Goal: Obtain resource: Download file/media

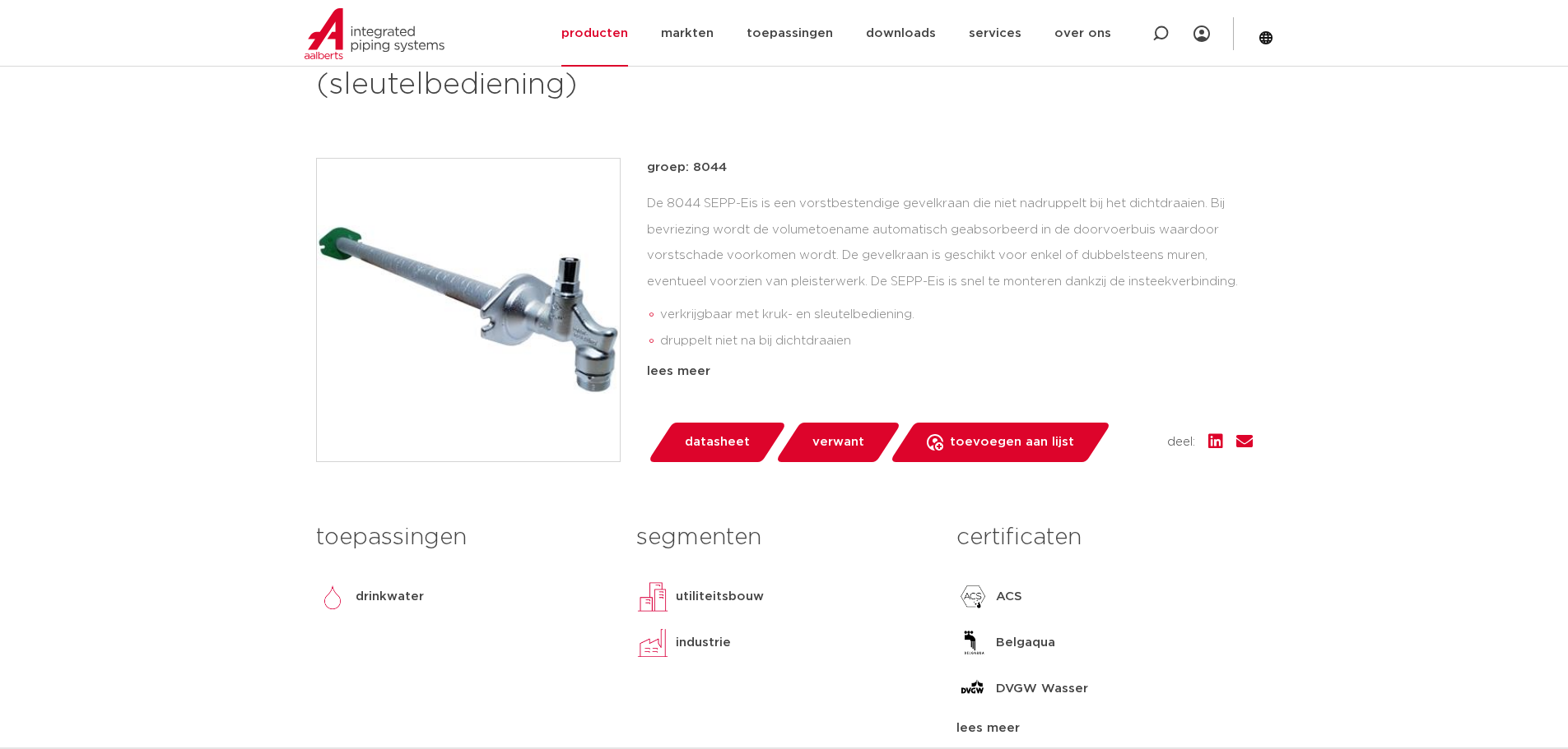
scroll to position [329, 0]
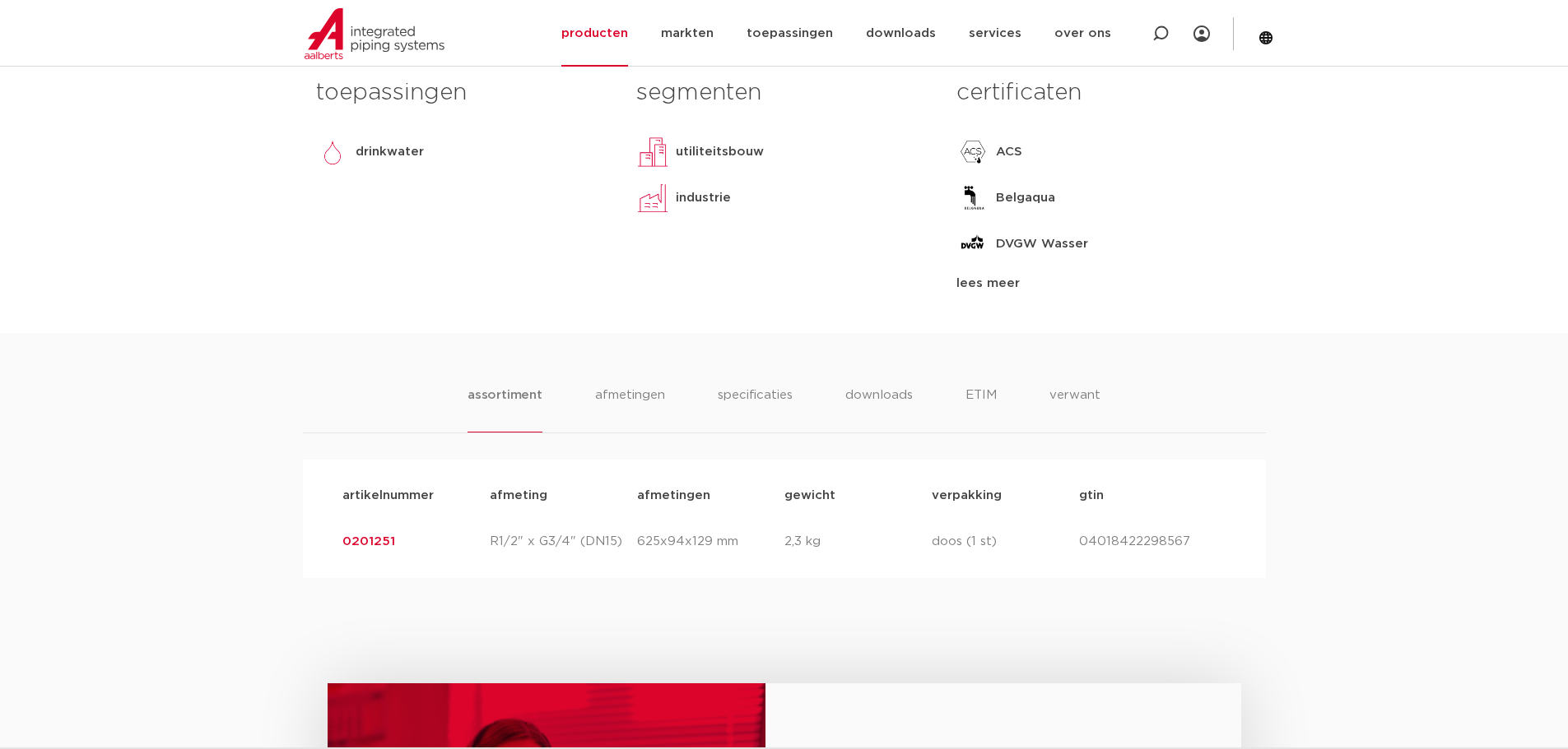
scroll to position [905, 0]
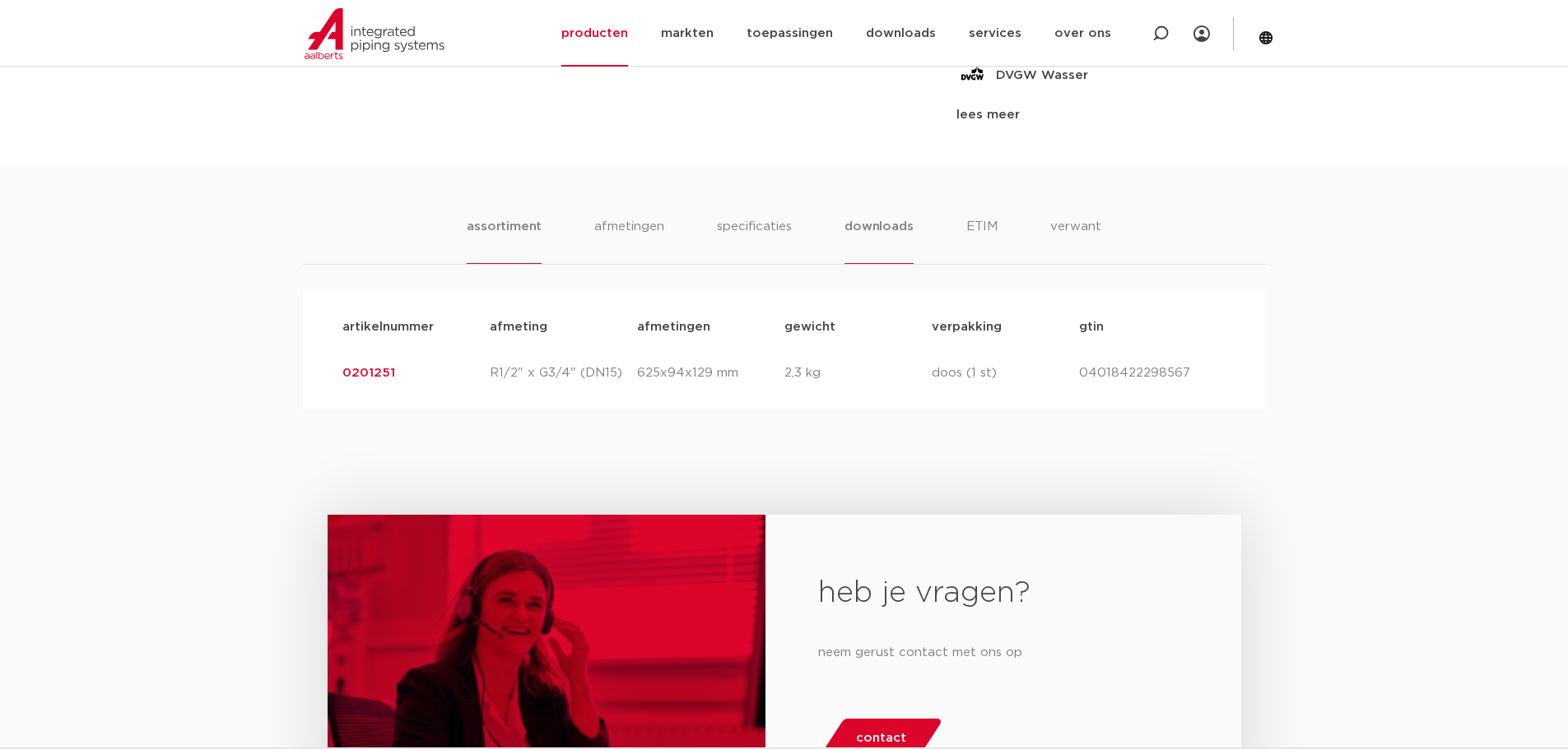
click at [862, 226] on li "downloads" at bounding box center [878, 241] width 68 height 47
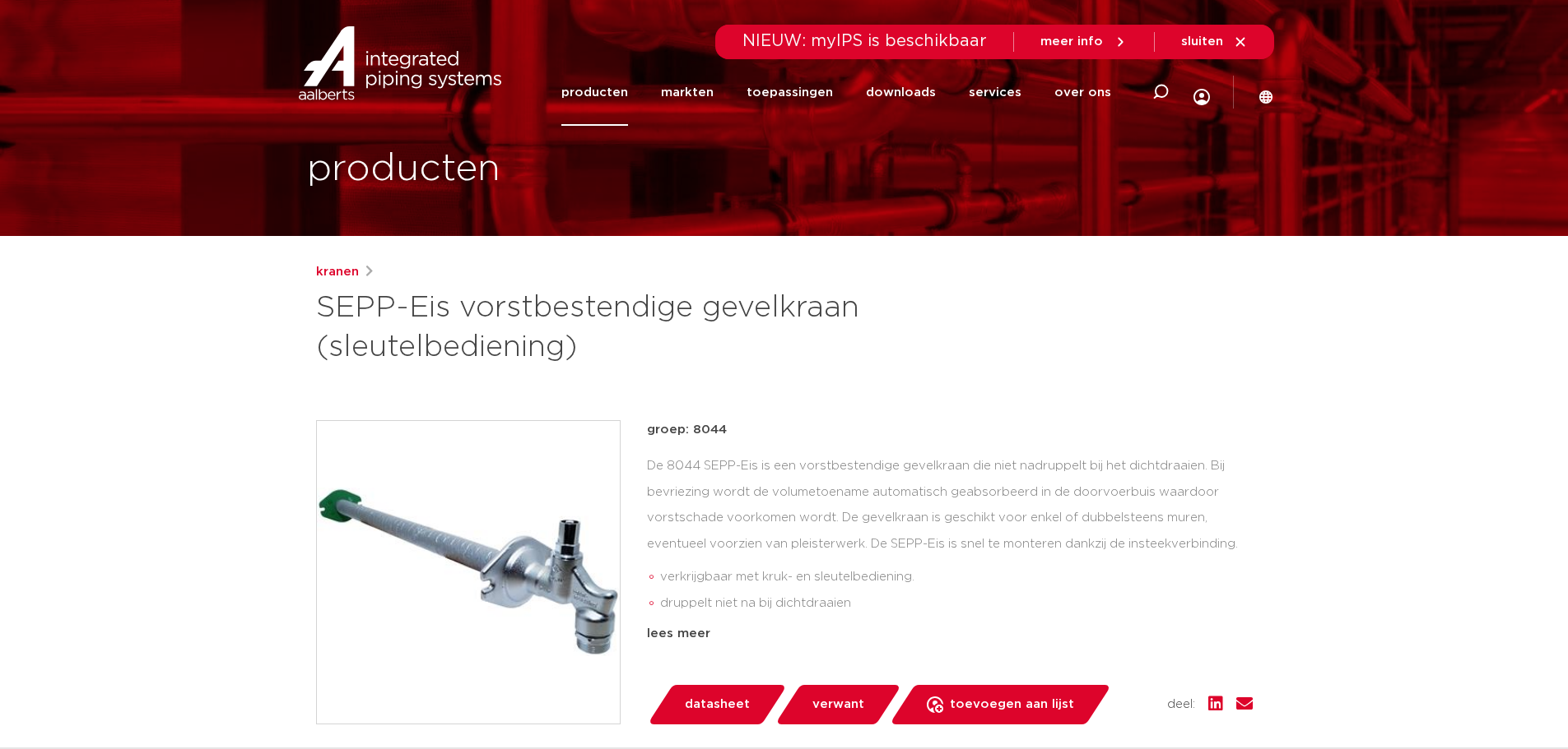
scroll to position [0, 0]
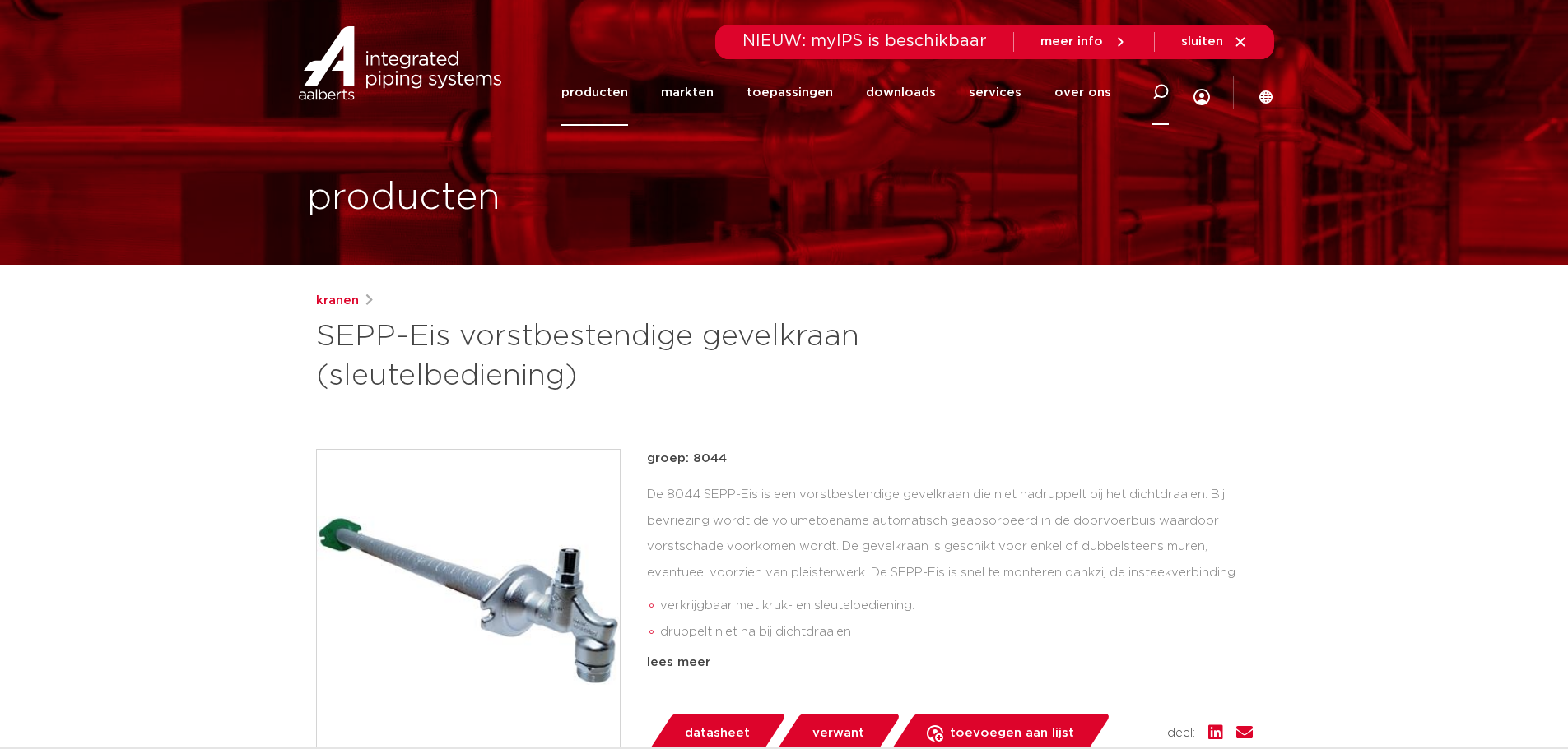
click at [1161, 91] on icon at bounding box center [1161, 93] width 17 height 17
type input "gevelkraan"
click button "Zoeken" at bounding box center [0, 0] width 0 height 0
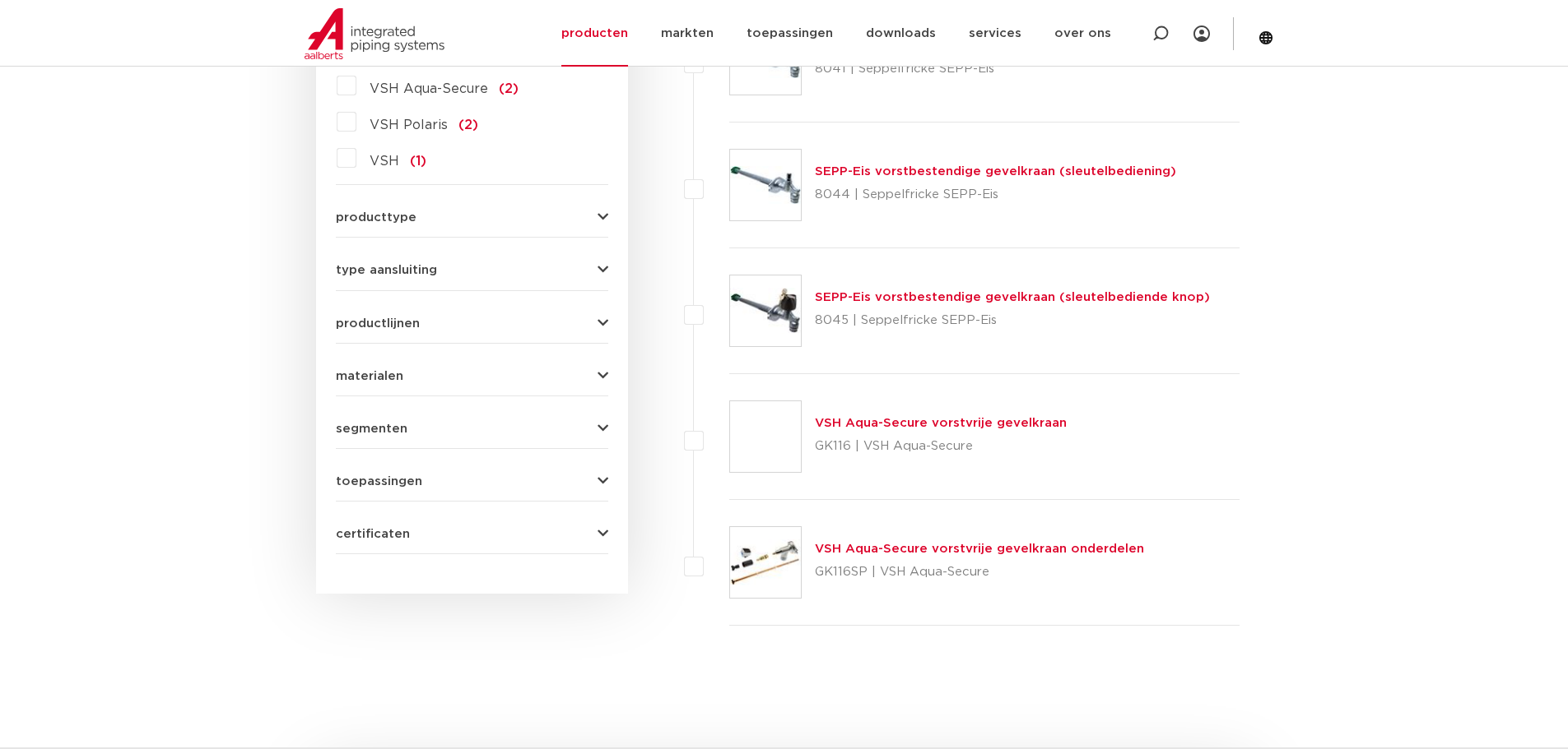
scroll to position [658, 0]
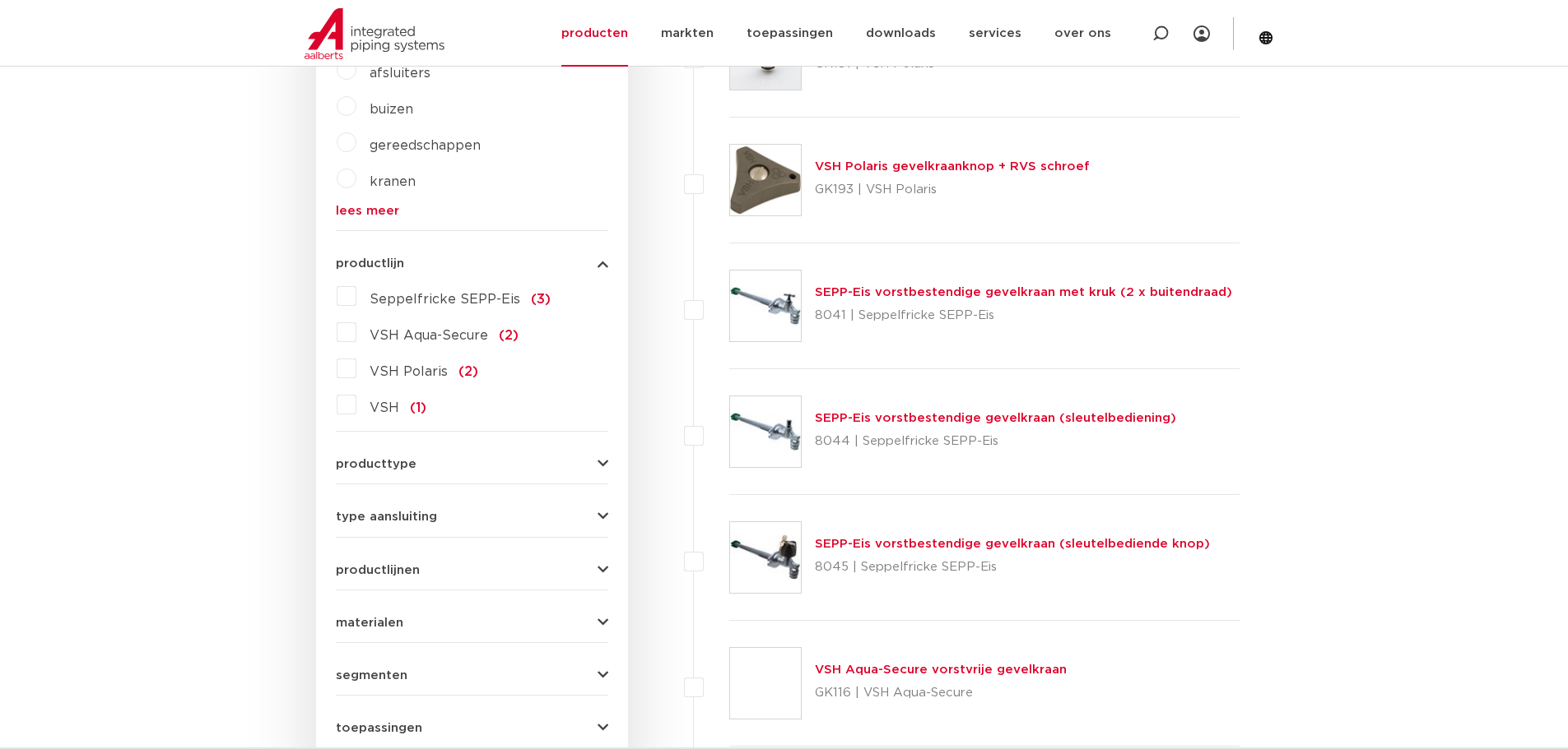
click at [847, 292] on link "SEPP-Eis vorstbestendige gevelkraan met kruk (2 x buitendraad)" at bounding box center [1023, 292] width 417 height 13
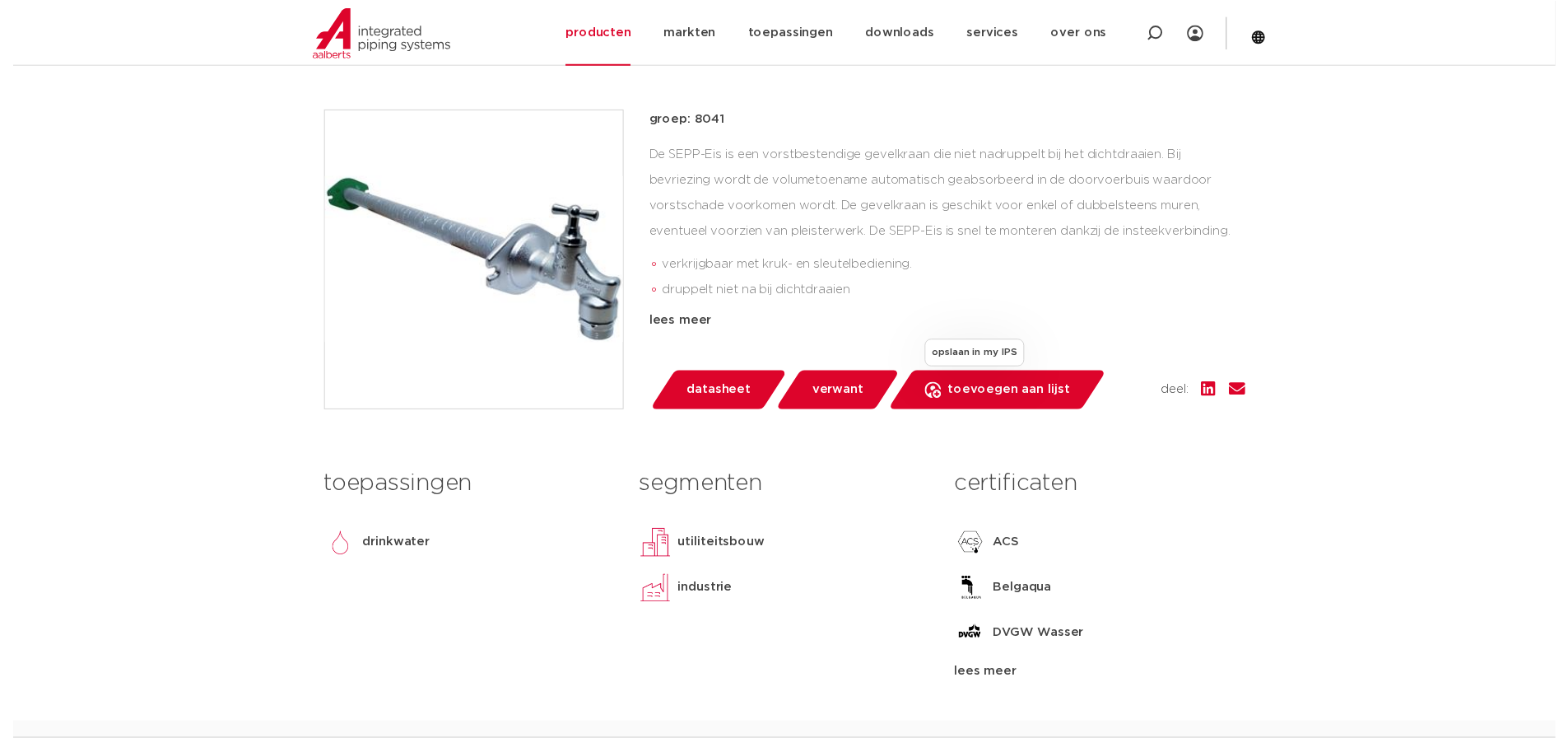
scroll to position [412, 0]
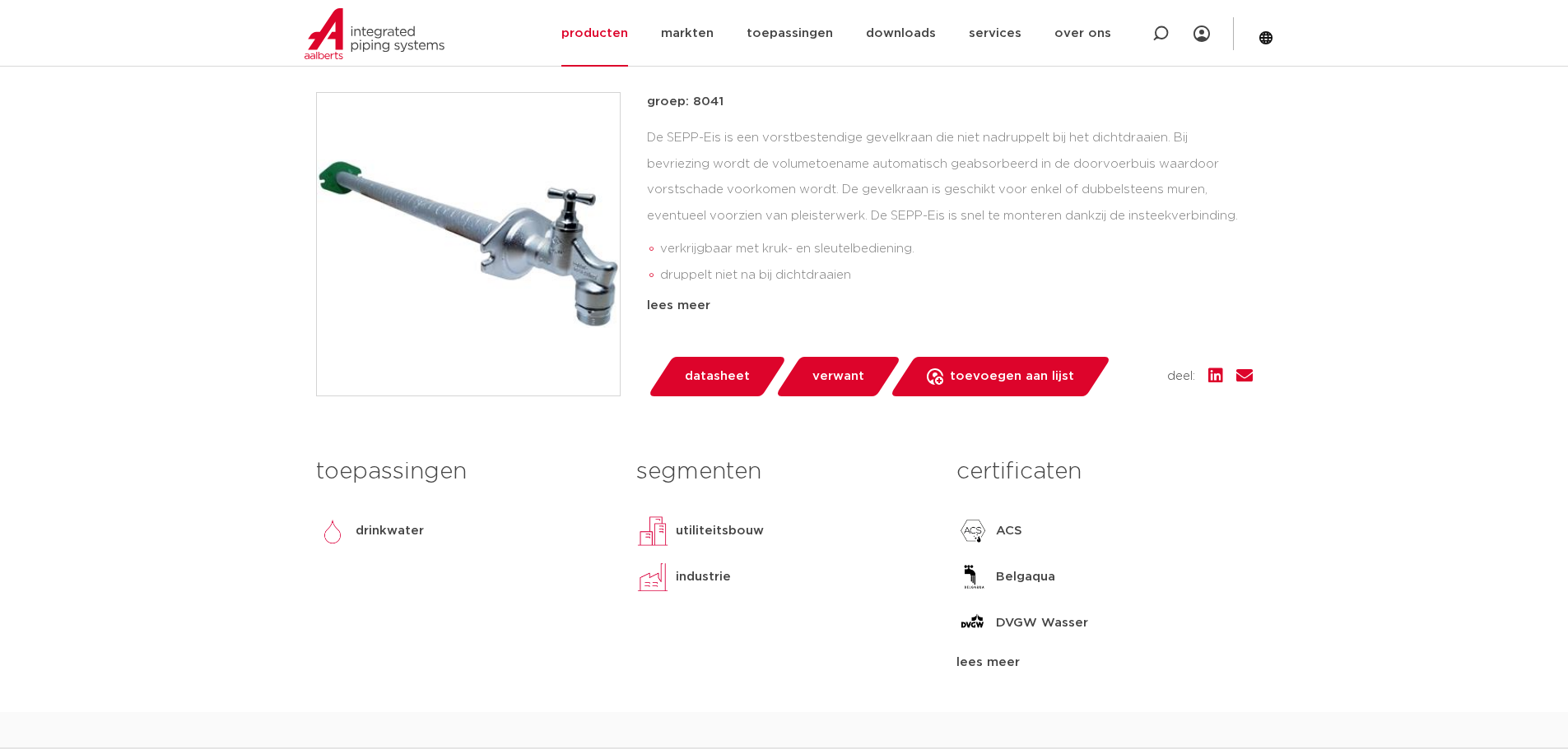
click at [714, 375] on span "datasheet" at bounding box center [717, 377] width 65 height 26
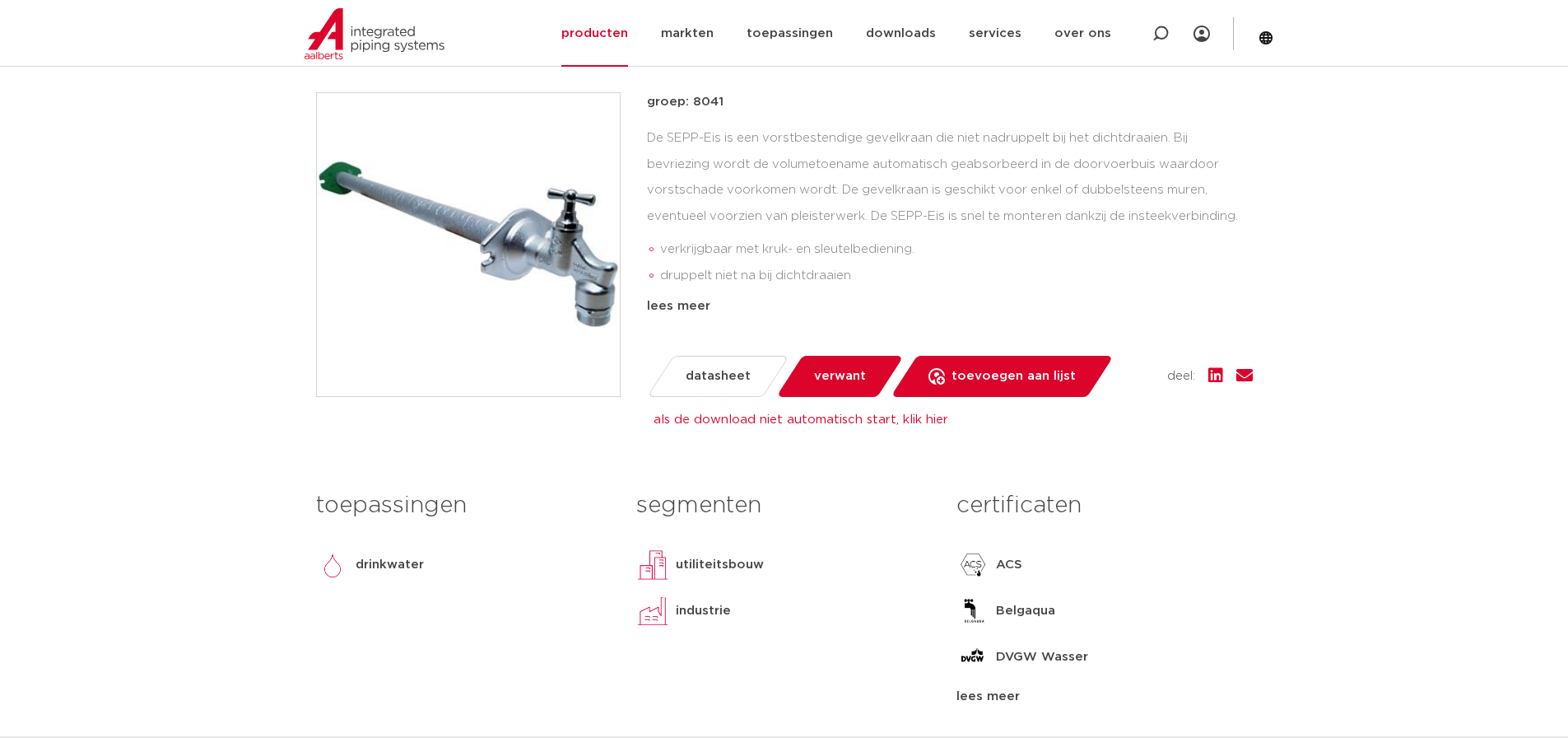
drag, startPoint x: 1367, startPoint y: 272, endPoint x: 1355, endPoint y: 277, distance: 13.0
